Goal: Navigation & Orientation: Find specific page/section

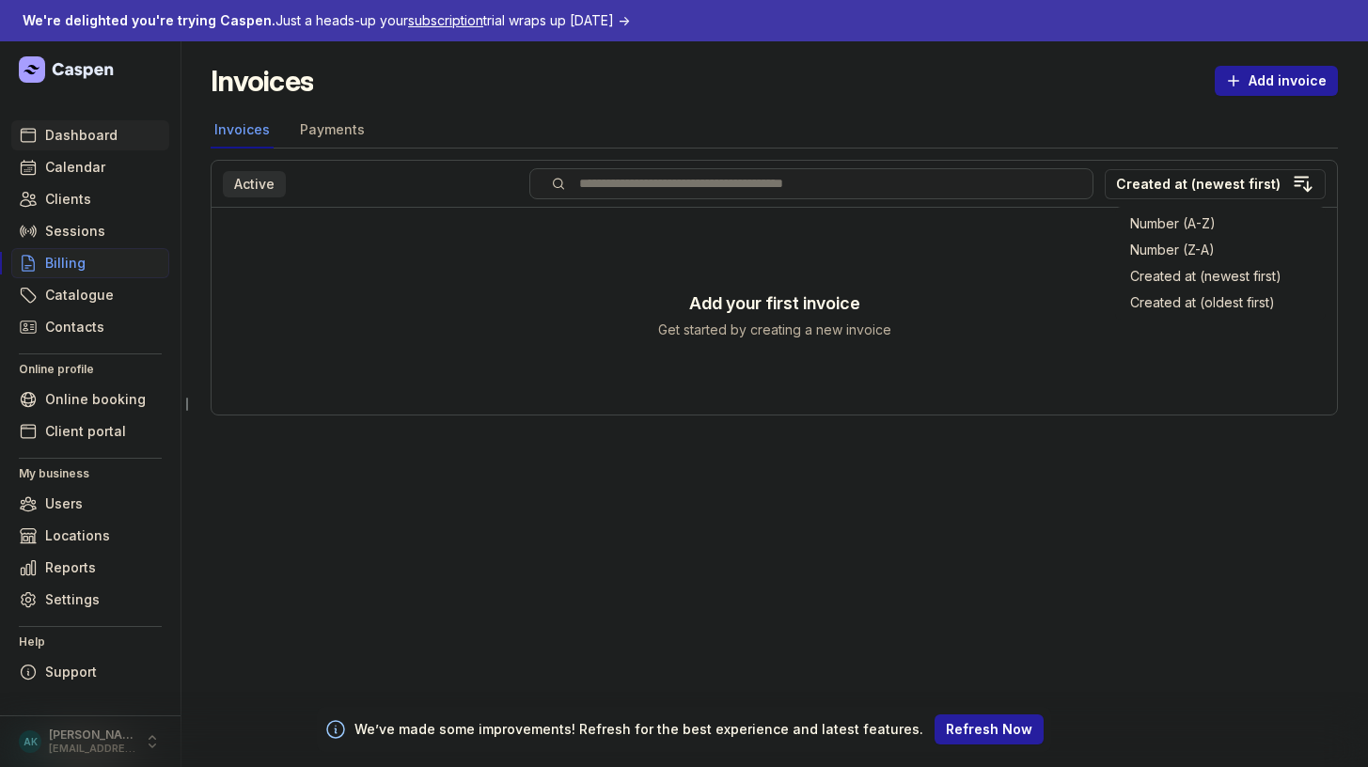
click at [73, 139] on span "Dashboard" at bounding box center [81, 135] width 72 height 23
click at [70, 176] on span "Calendar" at bounding box center [75, 167] width 60 height 23
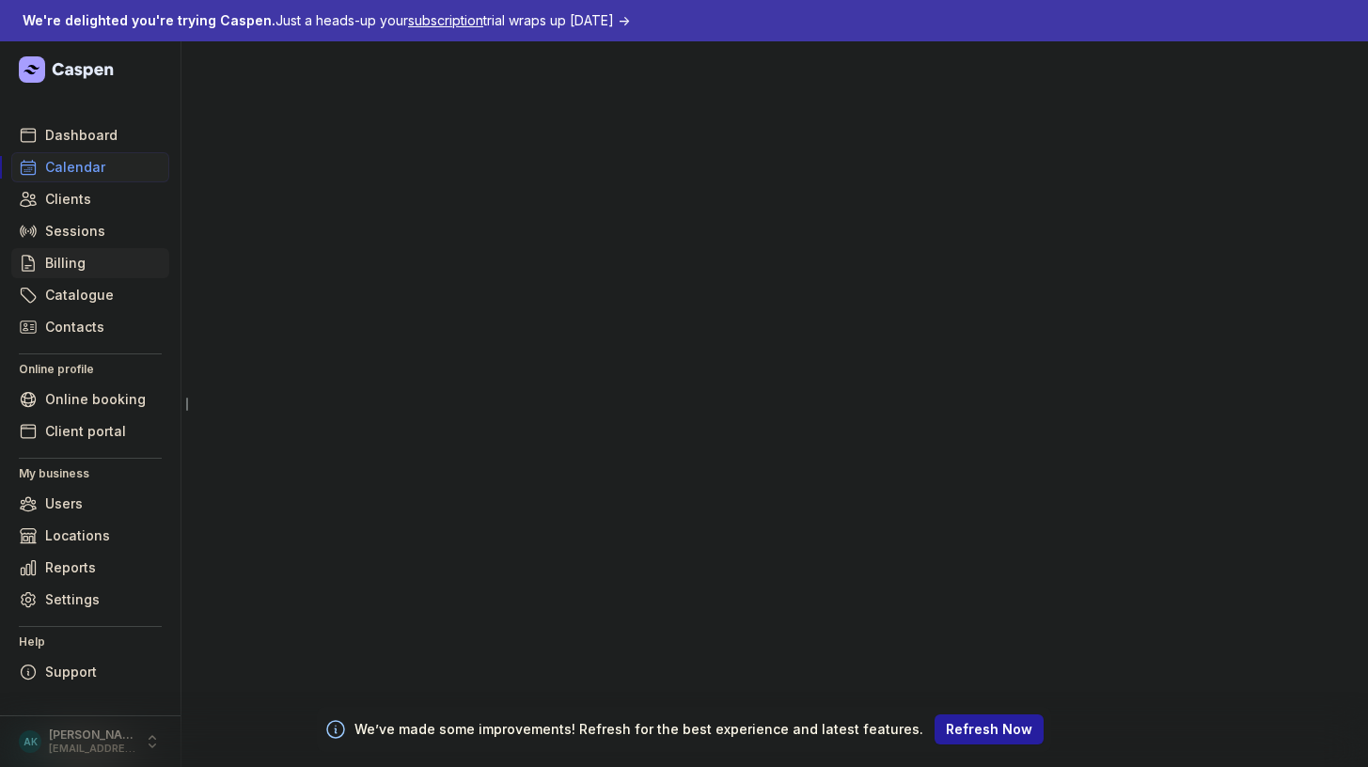
select select "week"
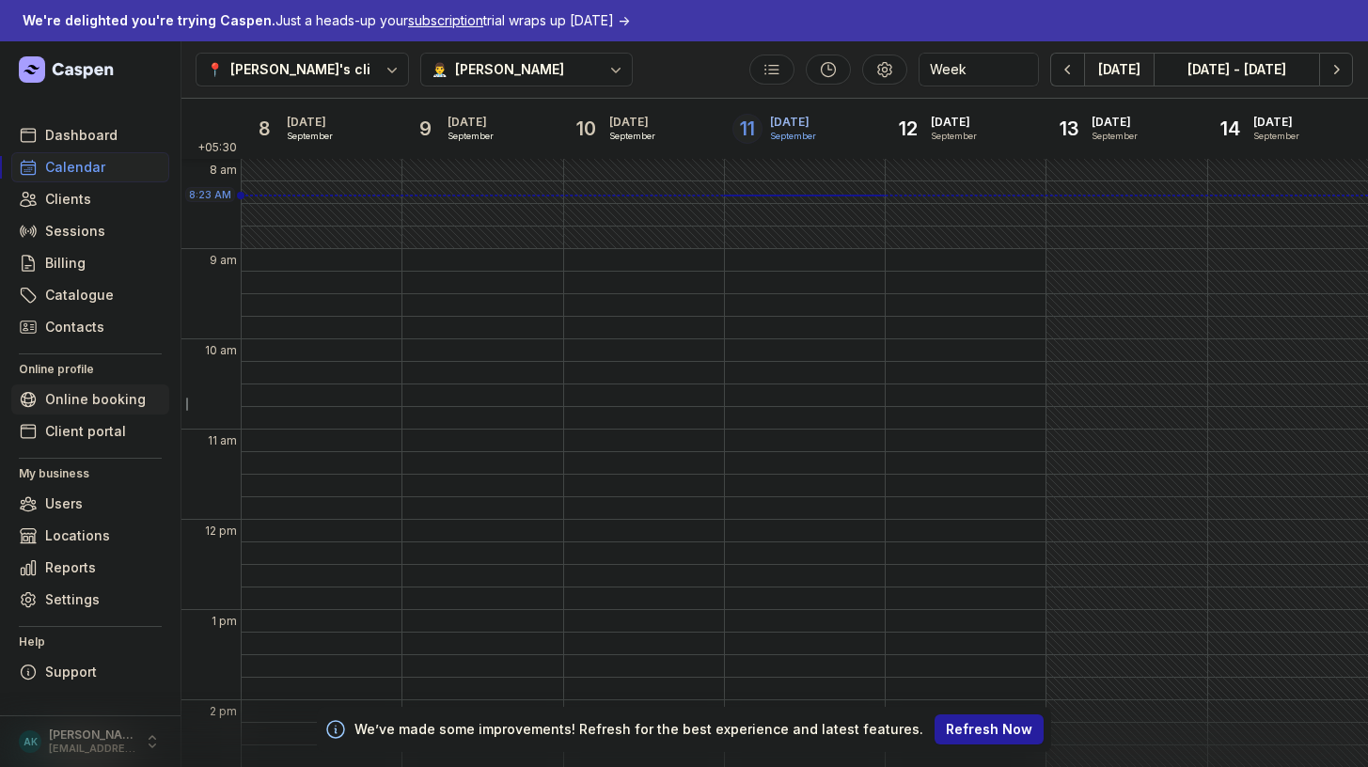
click at [40, 410] on link "Online booking" at bounding box center [90, 400] width 158 height 30
click at [70, 197] on span "Clients" at bounding box center [68, 199] width 46 height 23
